Goal: Find contact information: Find contact information

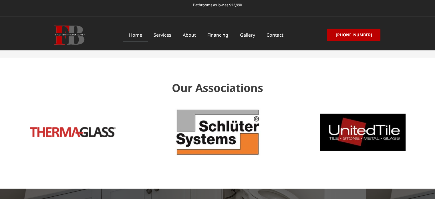
scroll to position [1717, 0]
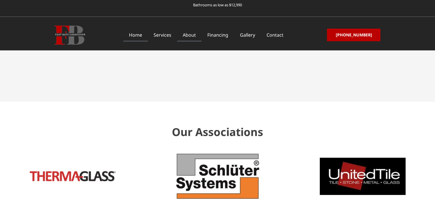
click at [194, 36] on link "About" at bounding box center [189, 34] width 25 height 13
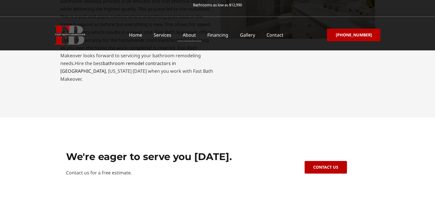
scroll to position [198, 0]
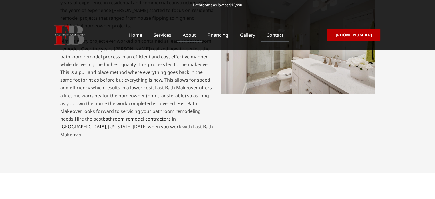
click at [282, 32] on link "Contact" at bounding box center [274, 34] width 28 height 13
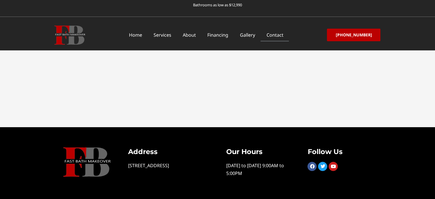
scroll to position [269, 0]
